Goal: Transaction & Acquisition: Subscribe to service/newsletter

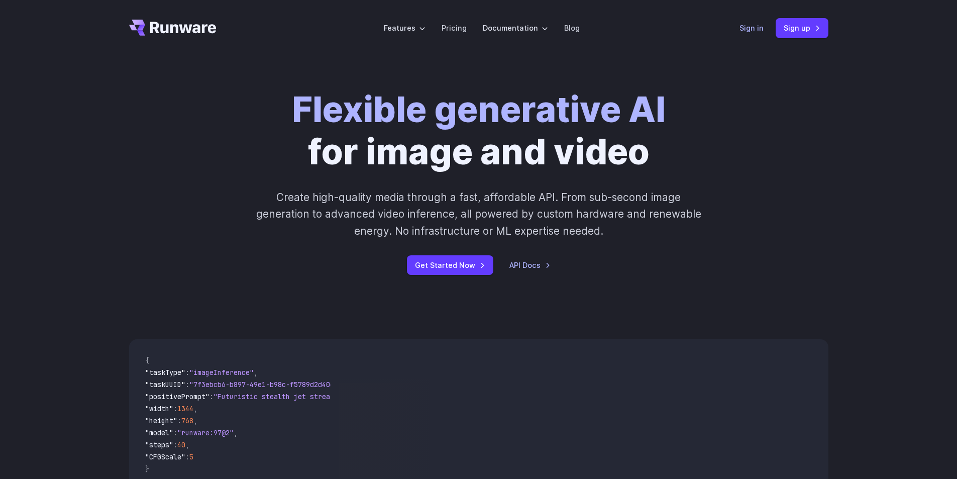
click at [751, 29] on link "Sign in" at bounding box center [751, 28] width 24 height 12
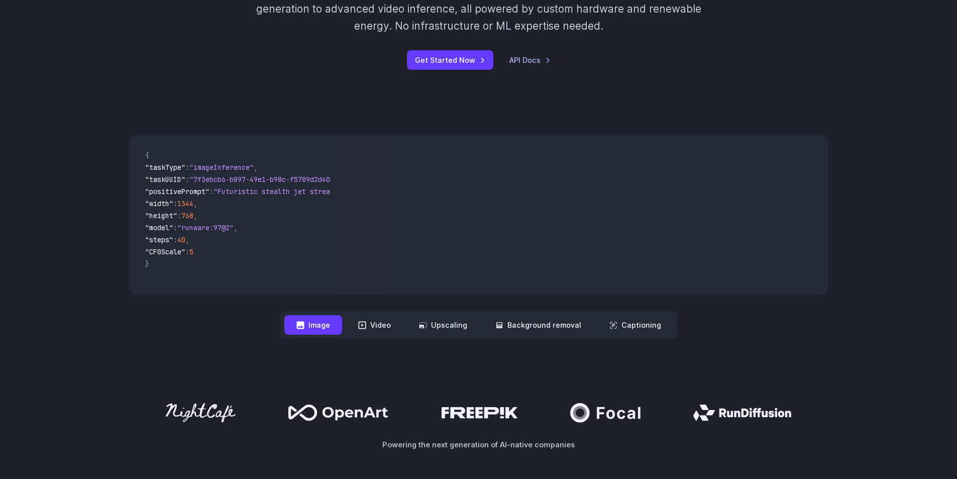
scroll to position [201, 0]
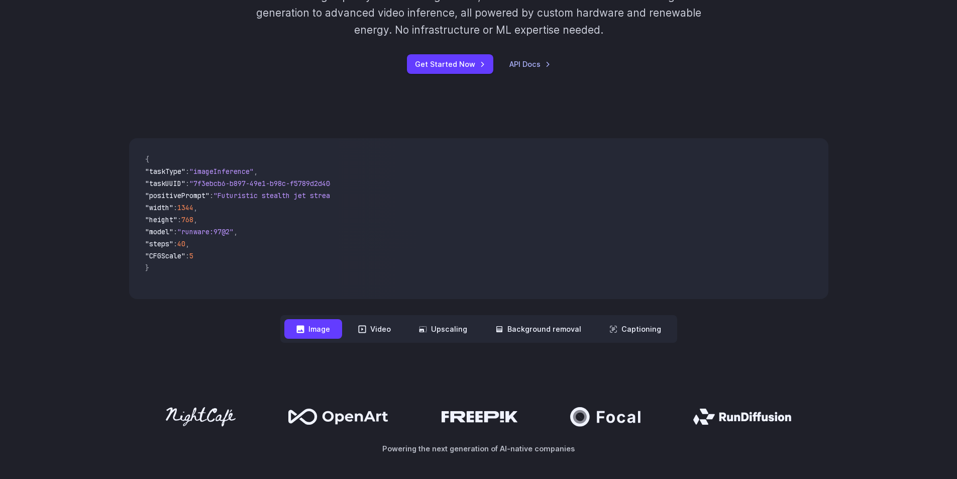
drag, startPoint x: 710, startPoint y: 200, endPoint x: 372, endPoint y: 213, distance: 338.2
click at [372, 213] on video at bounding box center [582, 218] width 489 height 161
click at [385, 332] on button "Video" at bounding box center [374, 329] width 57 height 20
click at [446, 339] on nav "**********" at bounding box center [478, 329] width 397 height 28
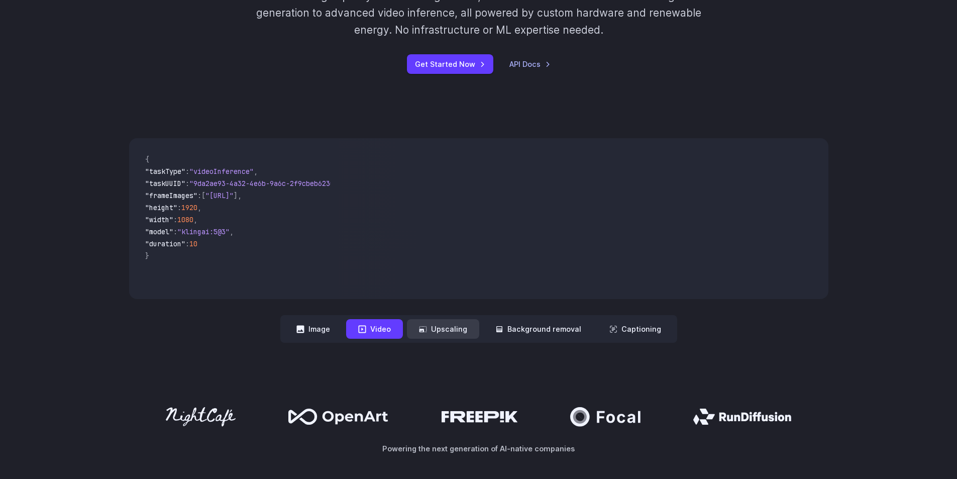
click at [447, 334] on button "Upscaling" at bounding box center [443, 329] width 72 height 20
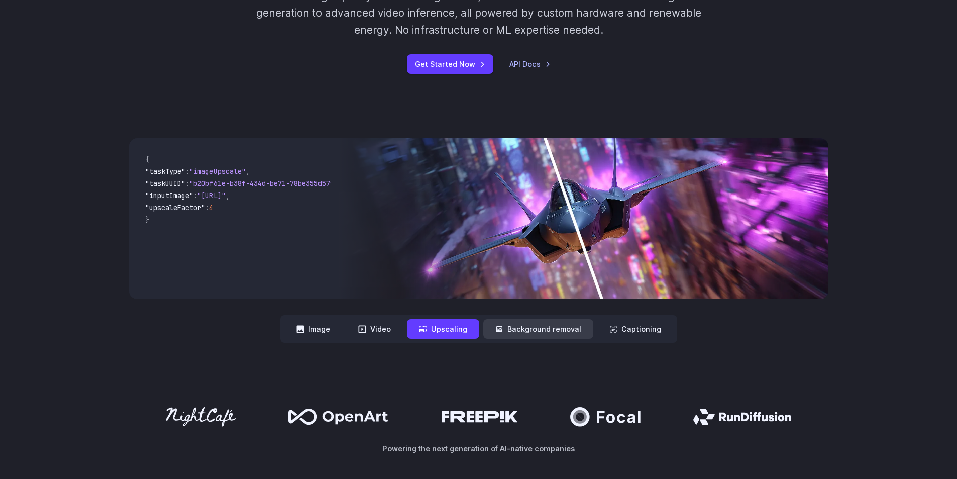
click at [545, 336] on button "Background removal" at bounding box center [538, 329] width 110 height 20
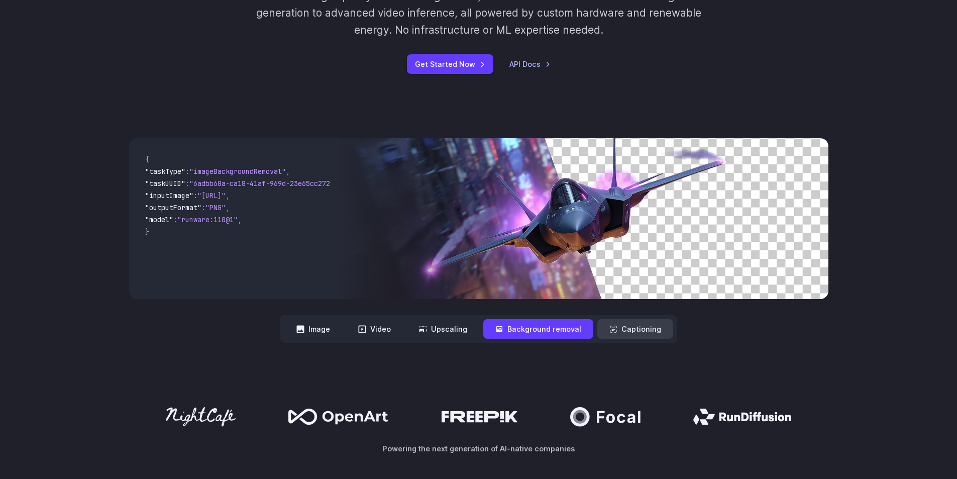
click at [632, 334] on button "Captioning" at bounding box center [635, 329] width 76 height 20
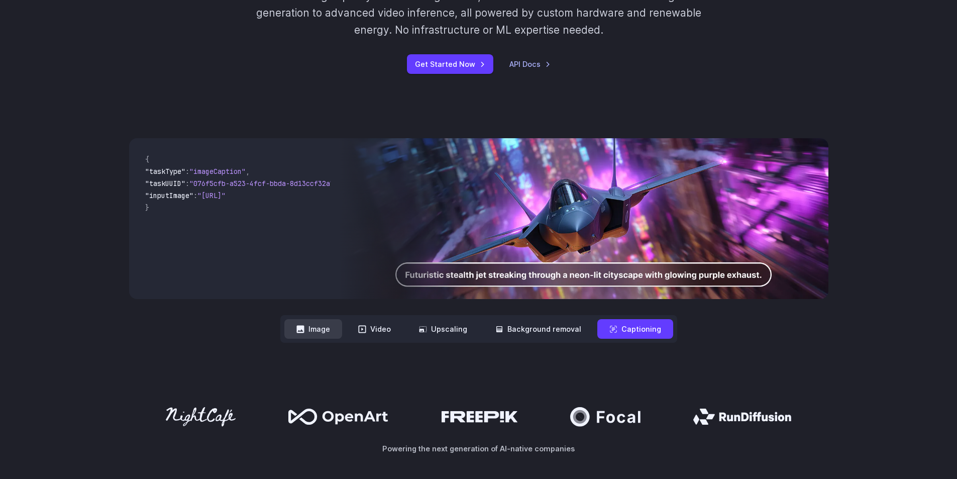
click at [329, 330] on button "Image" at bounding box center [313, 329] width 58 height 20
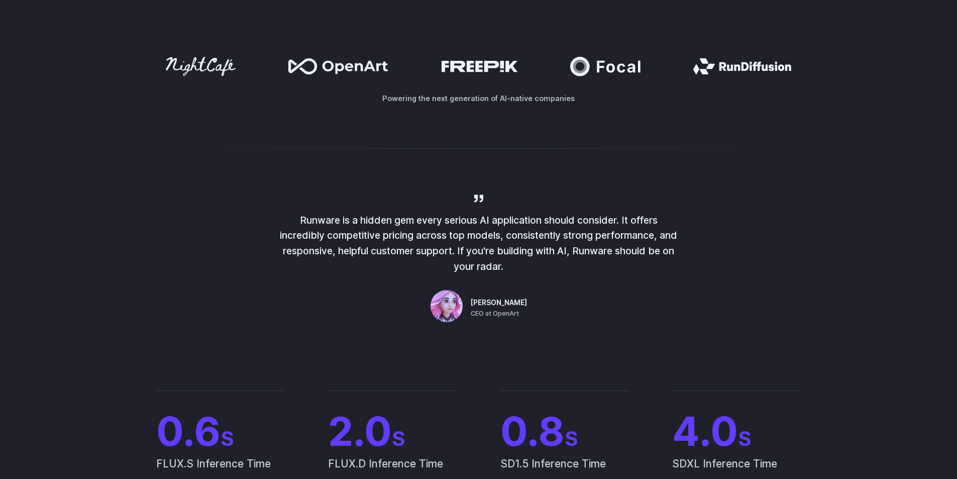
scroll to position [552, 0]
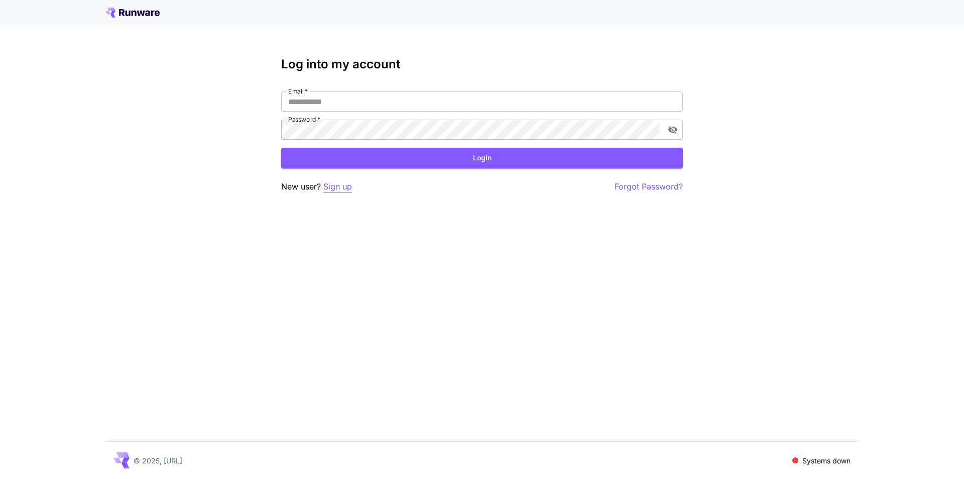
click at [333, 185] on p "Sign up" at bounding box center [337, 186] width 29 height 13
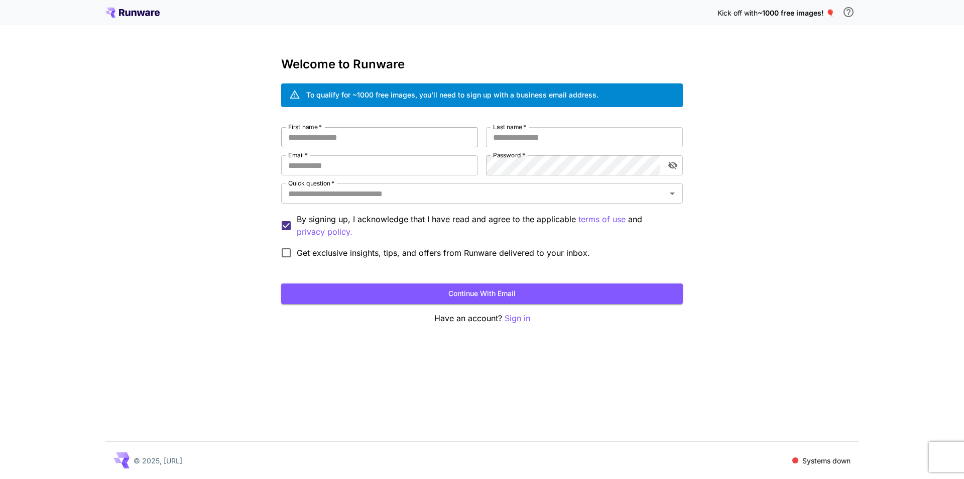
click at [419, 142] on input "First name   *" at bounding box center [379, 137] width 197 height 20
click at [577, 122] on div "Welcome to Runware To qualify for ~1000 free images, you’ll need to sign up wit…" at bounding box center [482, 190] width 402 height 267
click at [569, 139] on input "Last name   *" at bounding box center [584, 137] width 197 height 20
click at [406, 177] on div "First name   * First name   * Last name   * Last name   * Email   * Email   * P…" at bounding box center [482, 195] width 402 height 136
click at [405, 148] on div "First name   * First name   * Last name   * Last name   * Email   * Email   * P…" at bounding box center [482, 195] width 402 height 136
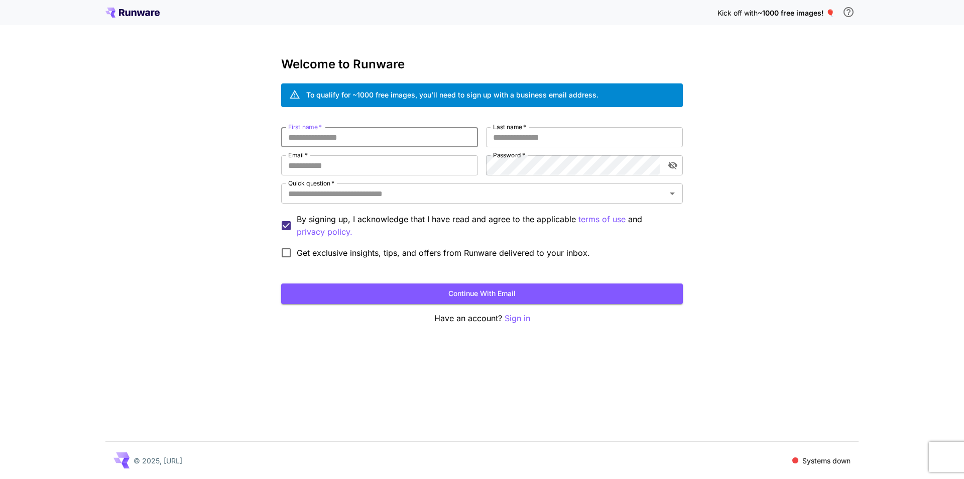
click at [397, 144] on input "First name   *" at bounding box center [379, 137] width 197 height 20
type input "*"
drag, startPoint x: 361, startPoint y: 93, endPoint x: 460, endPoint y: 93, distance: 98.4
click at [425, 93] on div "To qualify for ~1000 free images, you’ll need to sign up with a business email …" at bounding box center [452, 94] width 292 height 11
click at [469, 93] on div "To qualify for ~1000 free images, you’ll need to sign up with a business email …" at bounding box center [452, 94] width 292 height 11
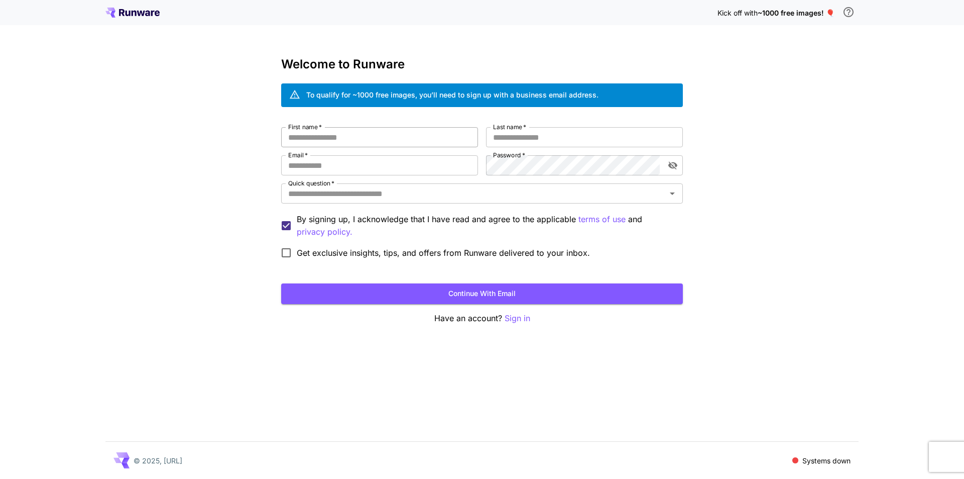
click at [377, 138] on input "First name   *" at bounding box center [379, 137] width 197 height 20
